Goal: Information Seeking & Learning: Find specific fact

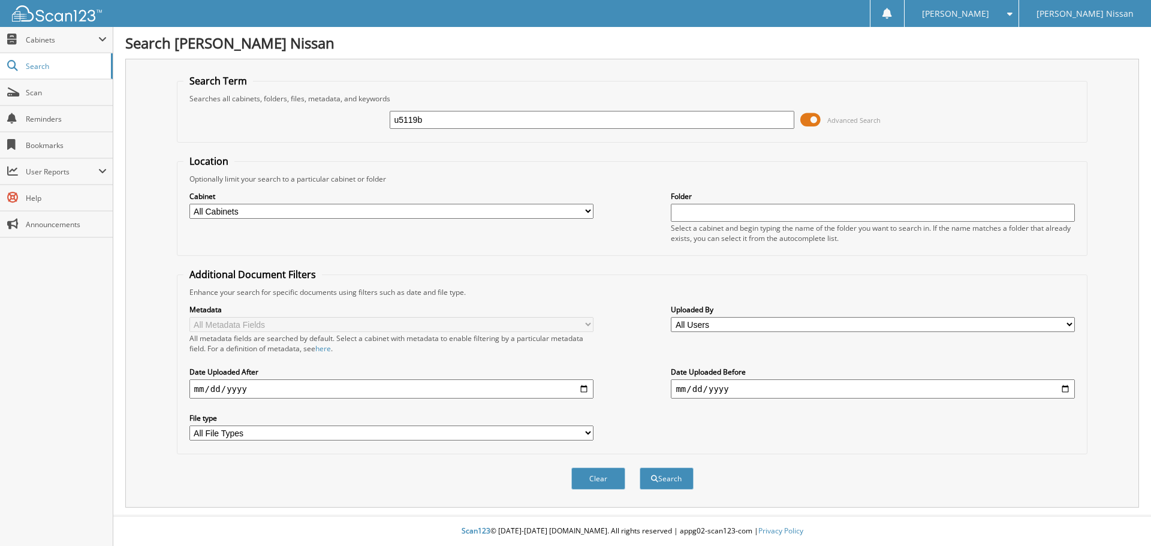
type input "u5119b"
click at [639, 467] on button "Search" at bounding box center [666, 478] width 54 height 22
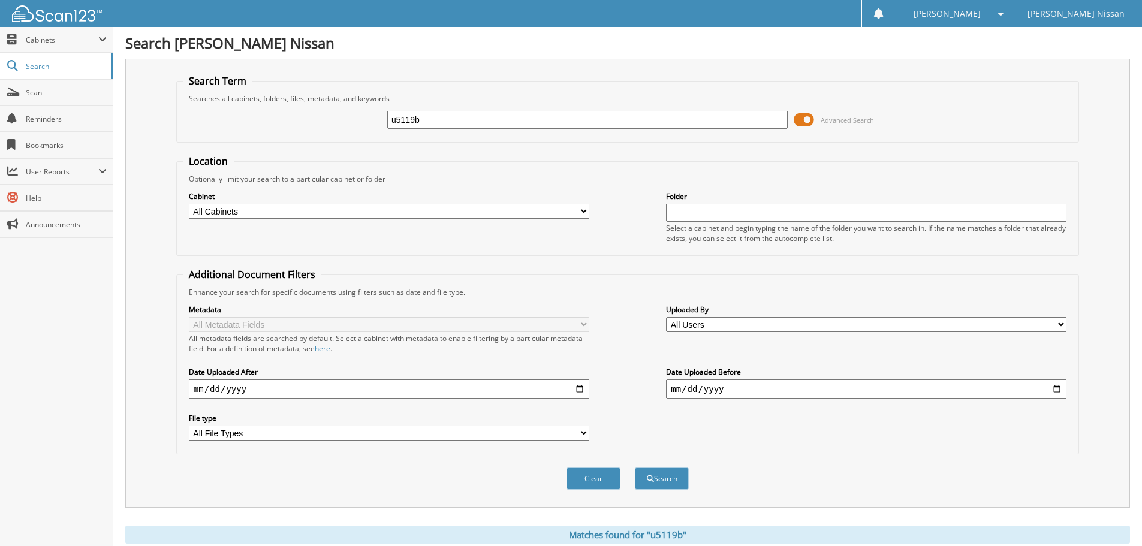
click at [802, 114] on span at bounding box center [803, 120] width 20 height 18
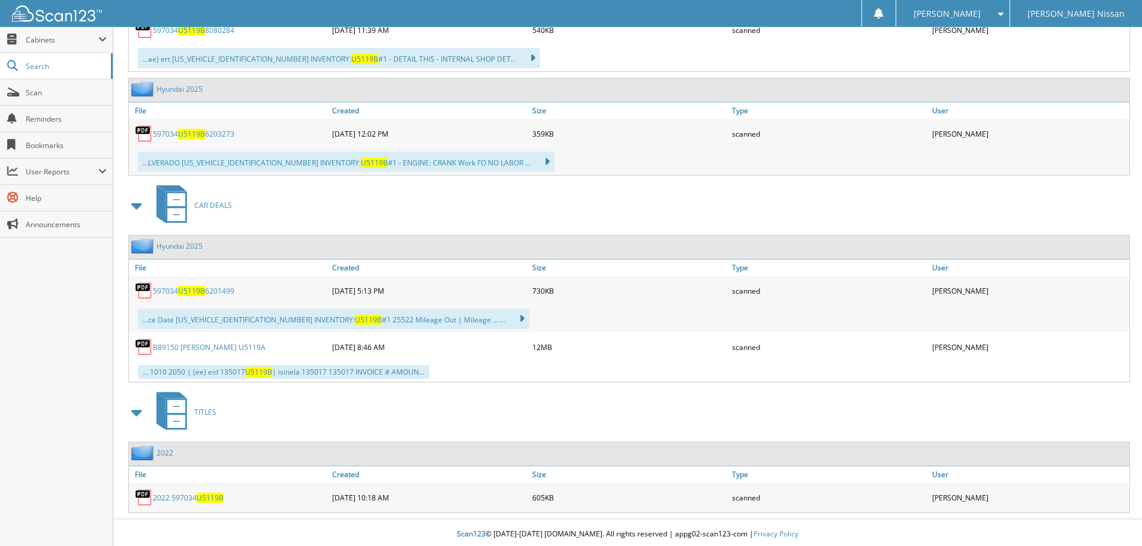
scroll to position [382, 0]
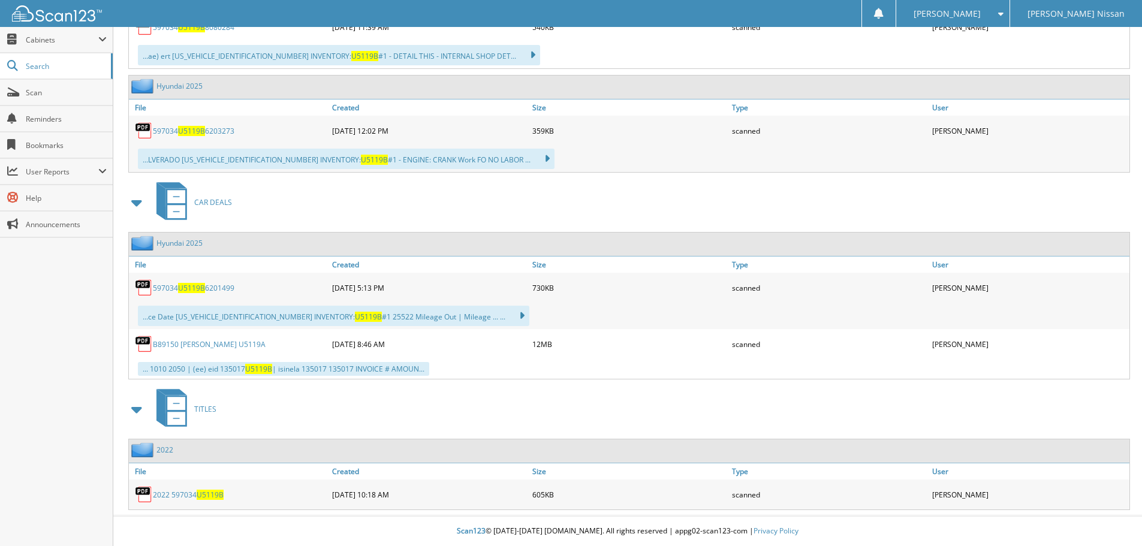
click at [216, 493] on span "U5119B" at bounding box center [210, 495] width 27 height 10
click at [82, 65] on span "Search" at bounding box center [65, 66] width 79 height 10
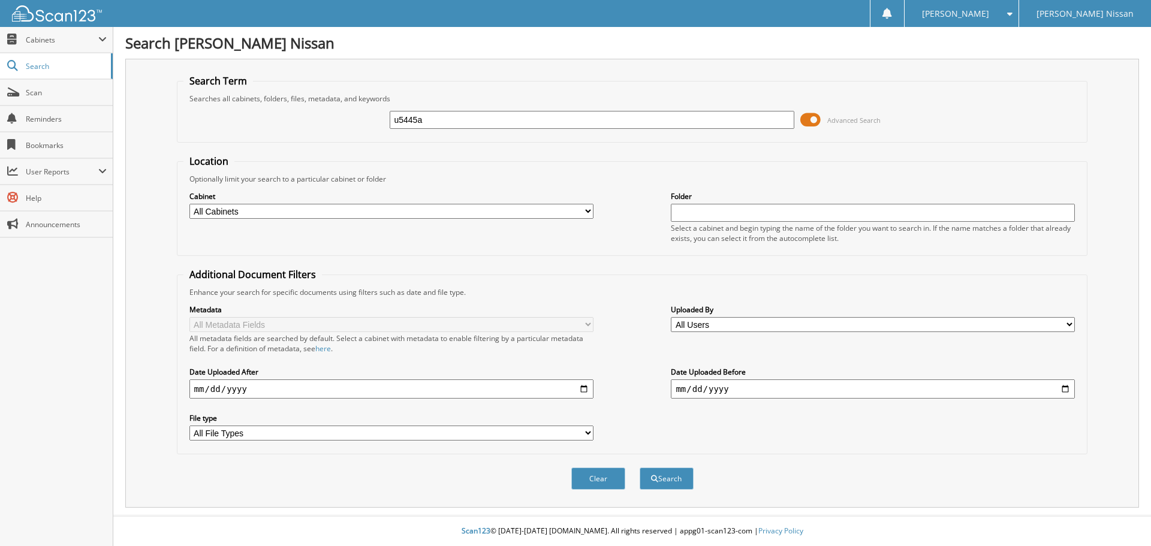
type input "u5445a"
click at [639, 467] on button "Search" at bounding box center [666, 478] width 54 height 22
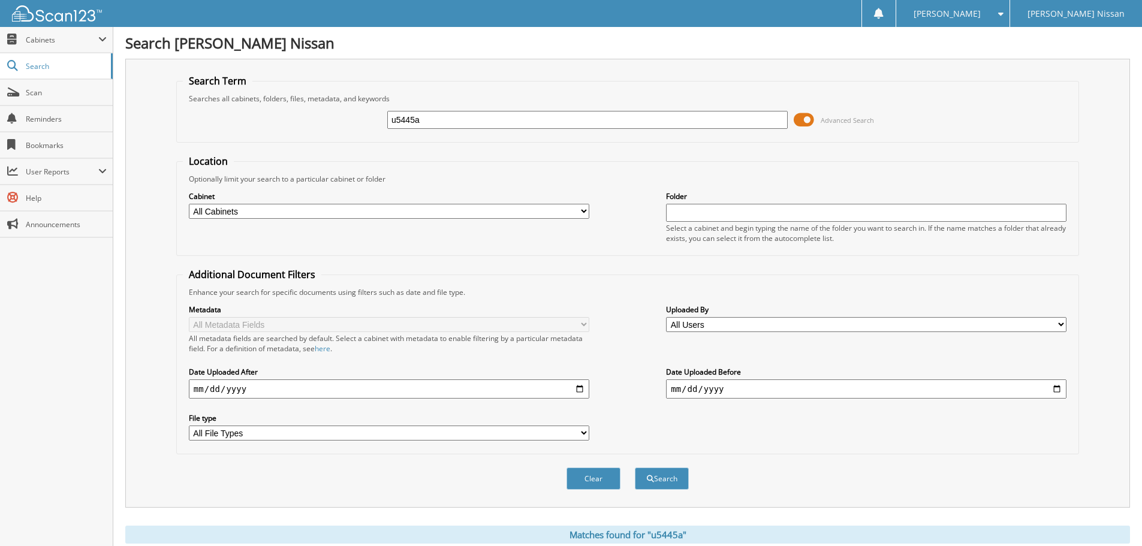
click at [448, 119] on input "u5445a" at bounding box center [587, 120] width 400 height 18
type input "012481"
click at [635, 467] on button "Search" at bounding box center [662, 478] width 54 height 22
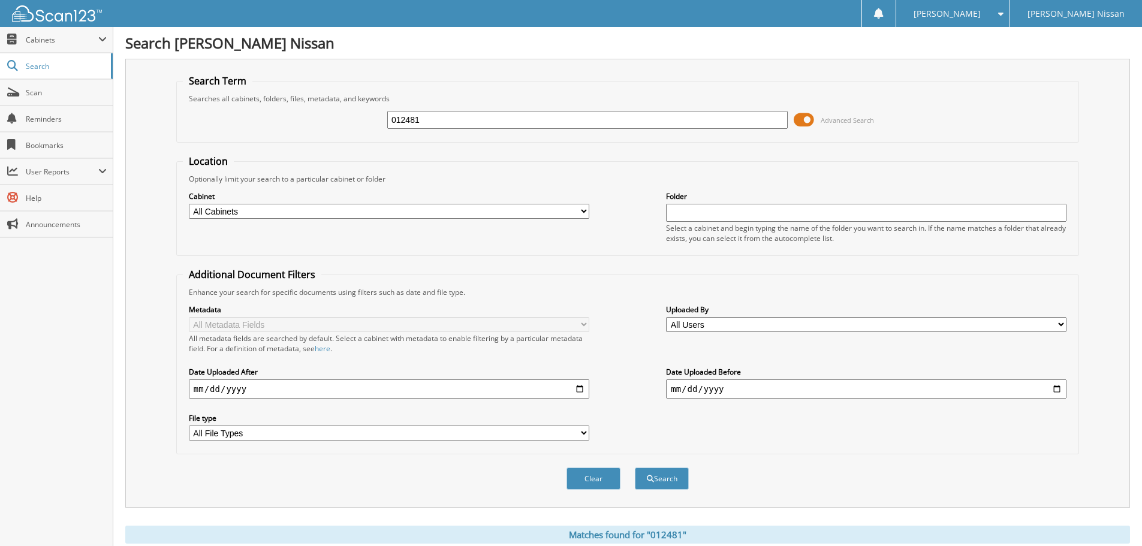
click at [472, 121] on input "012481" at bounding box center [587, 120] width 400 height 18
type input "269785"
click at [635, 467] on button "Search" at bounding box center [662, 478] width 54 height 22
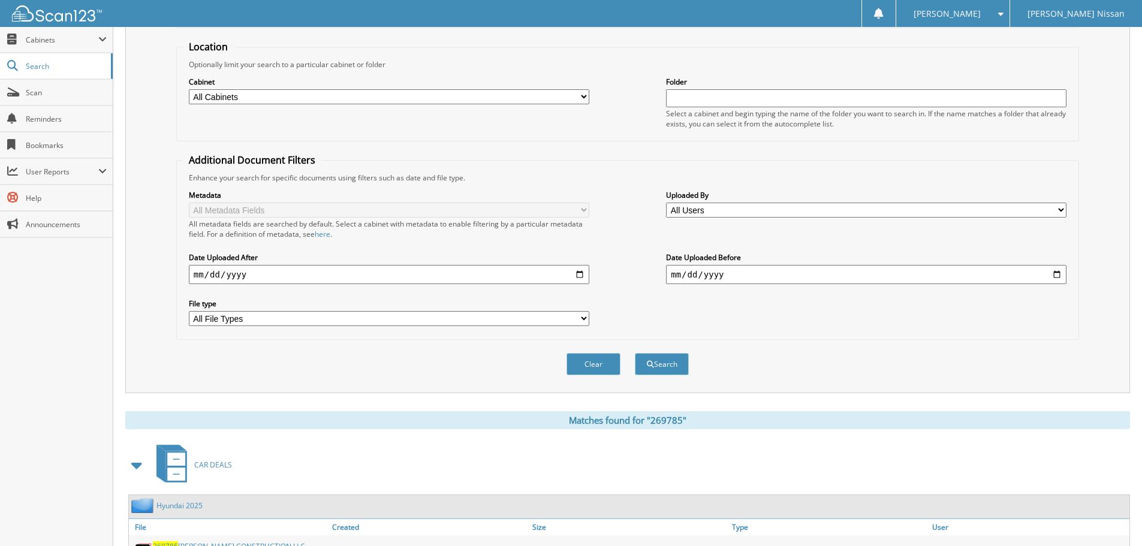
scroll to position [240, 0]
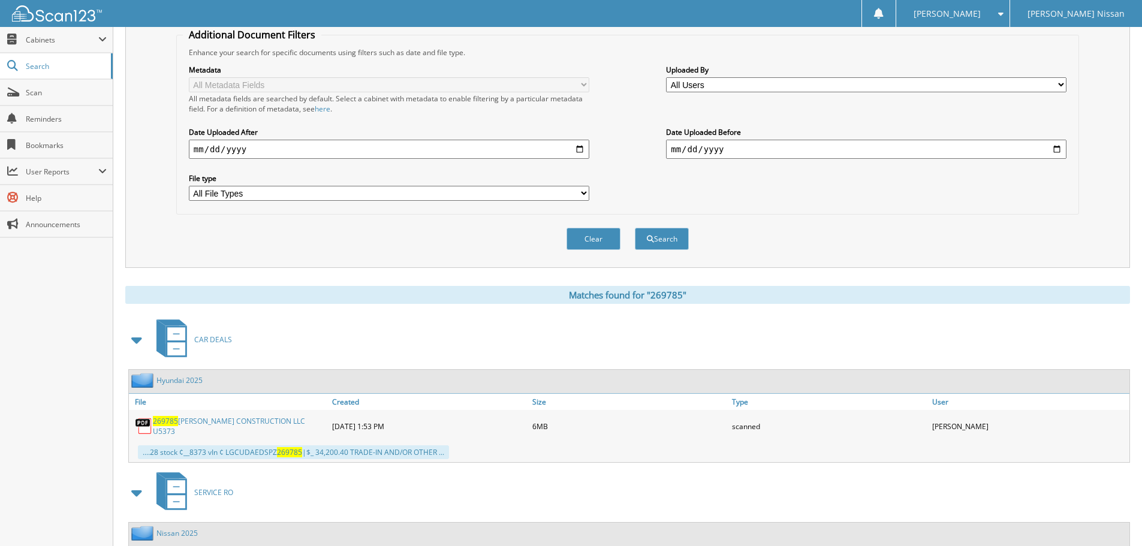
click at [282, 421] on link "269785 [PERSON_NAME] CONSTRUCTION LLC U5373" at bounding box center [239, 426] width 173 height 20
